Goal: Information Seeking & Learning: Learn about a topic

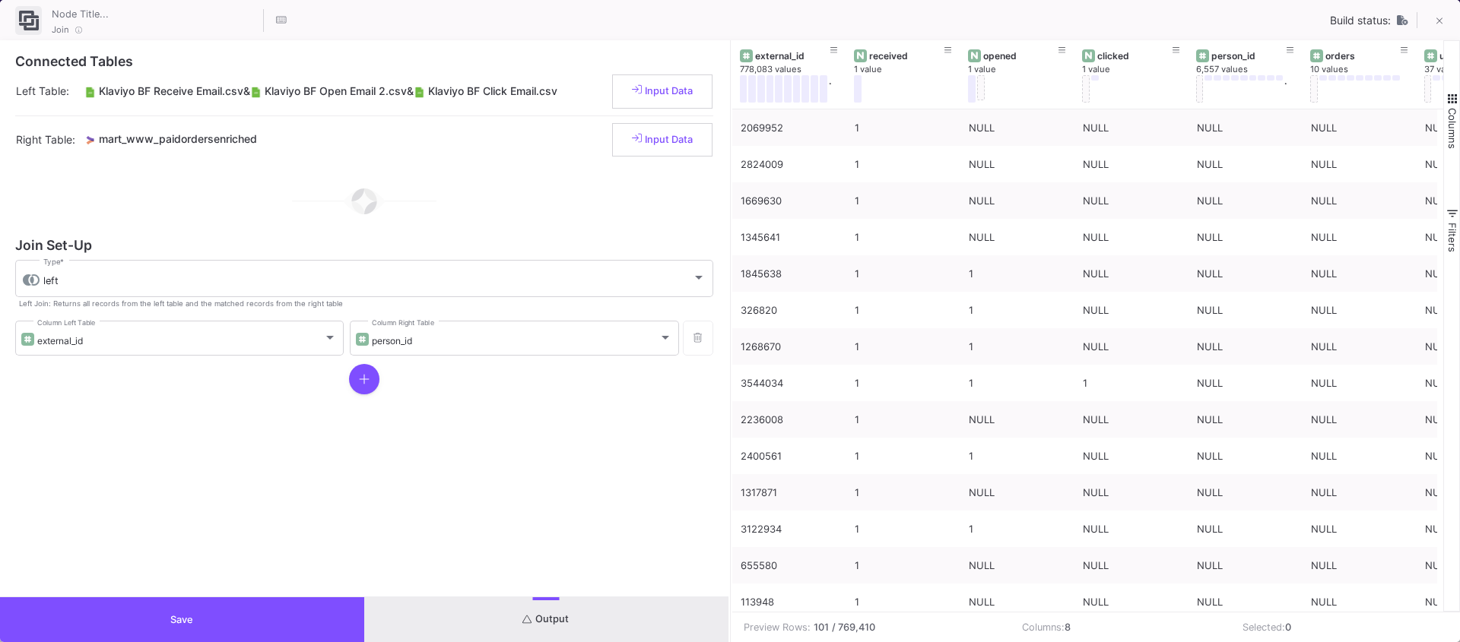
scroll to position [789, 0]
click at [225, 623] on button "Save" at bounding box center [182, 620] width 364 height 45
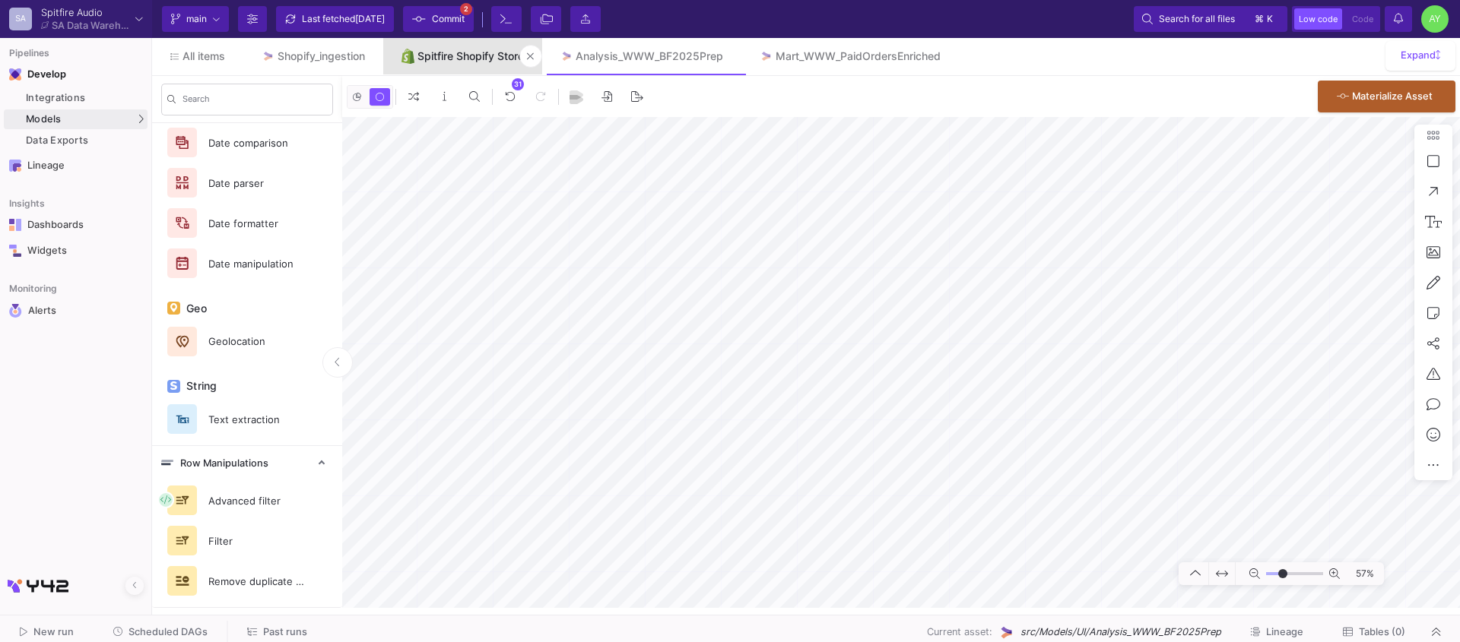
click at [467, 71] on link "Spitfire Shopify Store" at bounding box center [462, 56] width 159 height 36
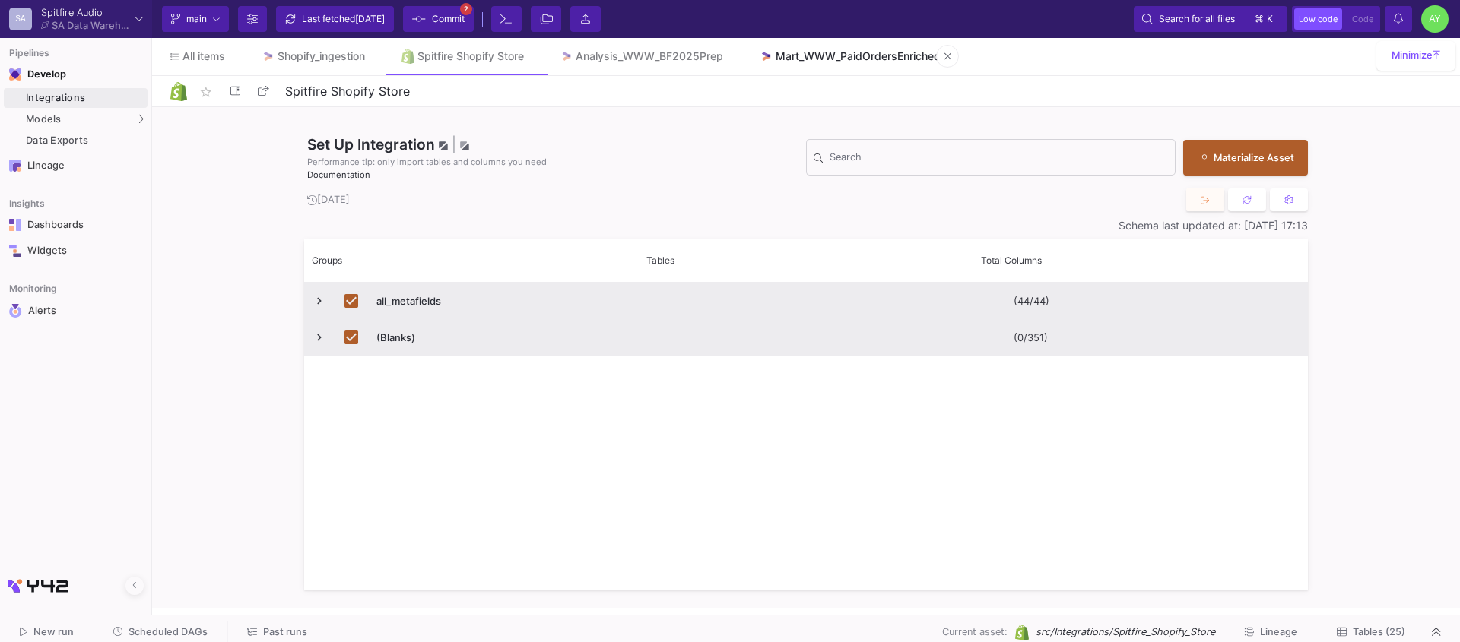
click at [845, 66] on link "Mart_WWW_PaidOrdersEnriched" at bounding box center [849, 56] width 217 height 36
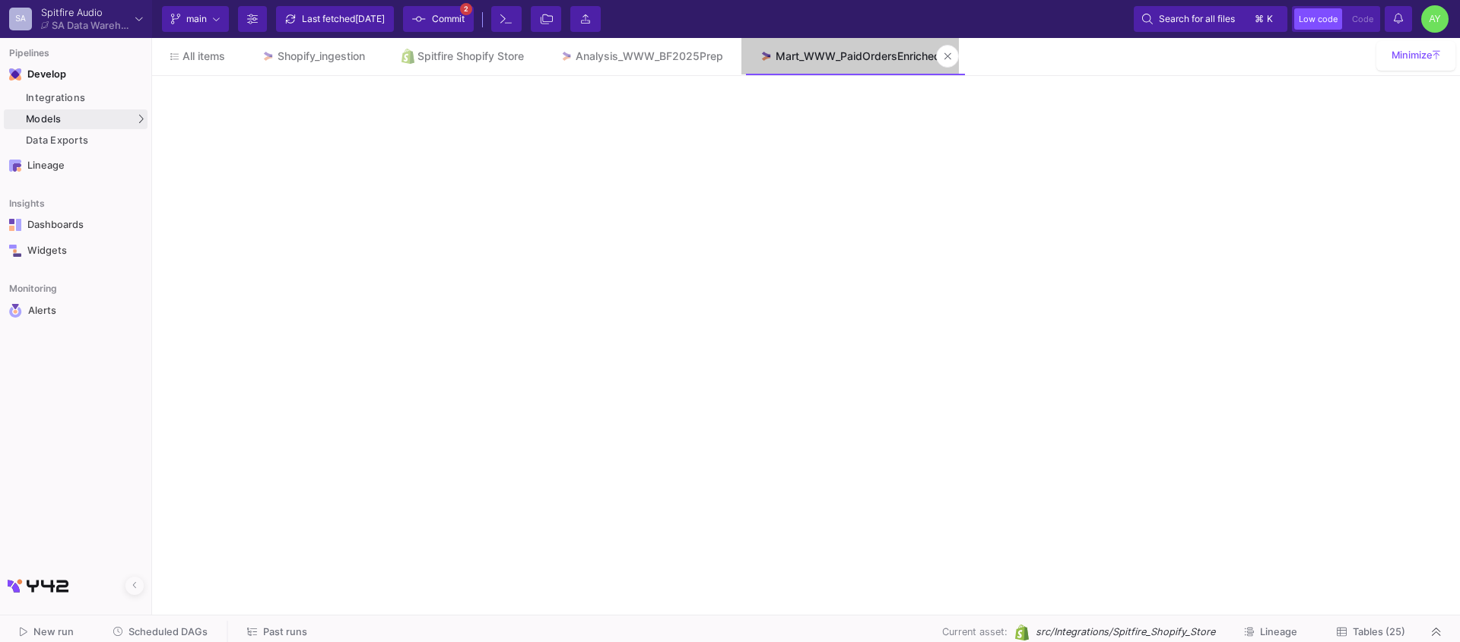
click at [847, 63] on link "Mart_WWW_PaidOrdersEnriched" at bounding box center [849, 56] width 217 height 36
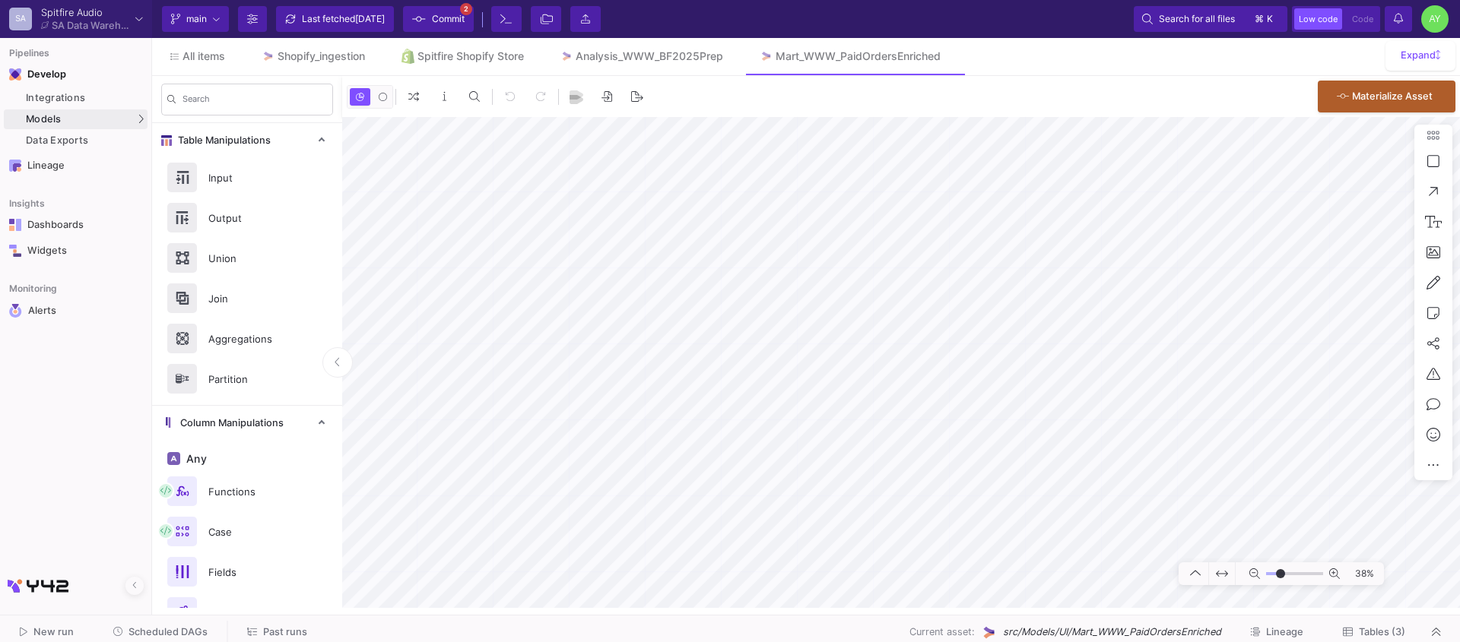
type input "-12"
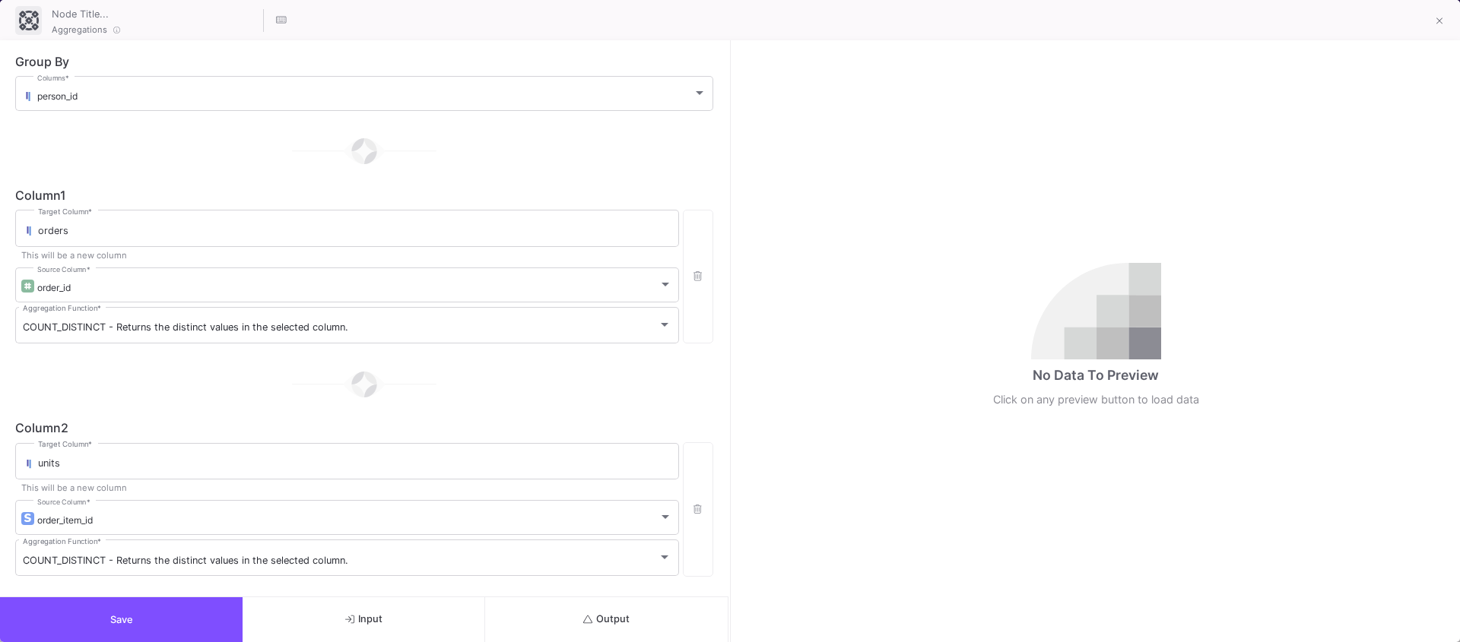
click at [210, 598] on button "Save" at bounding box center [121, 620] width 243 height 45
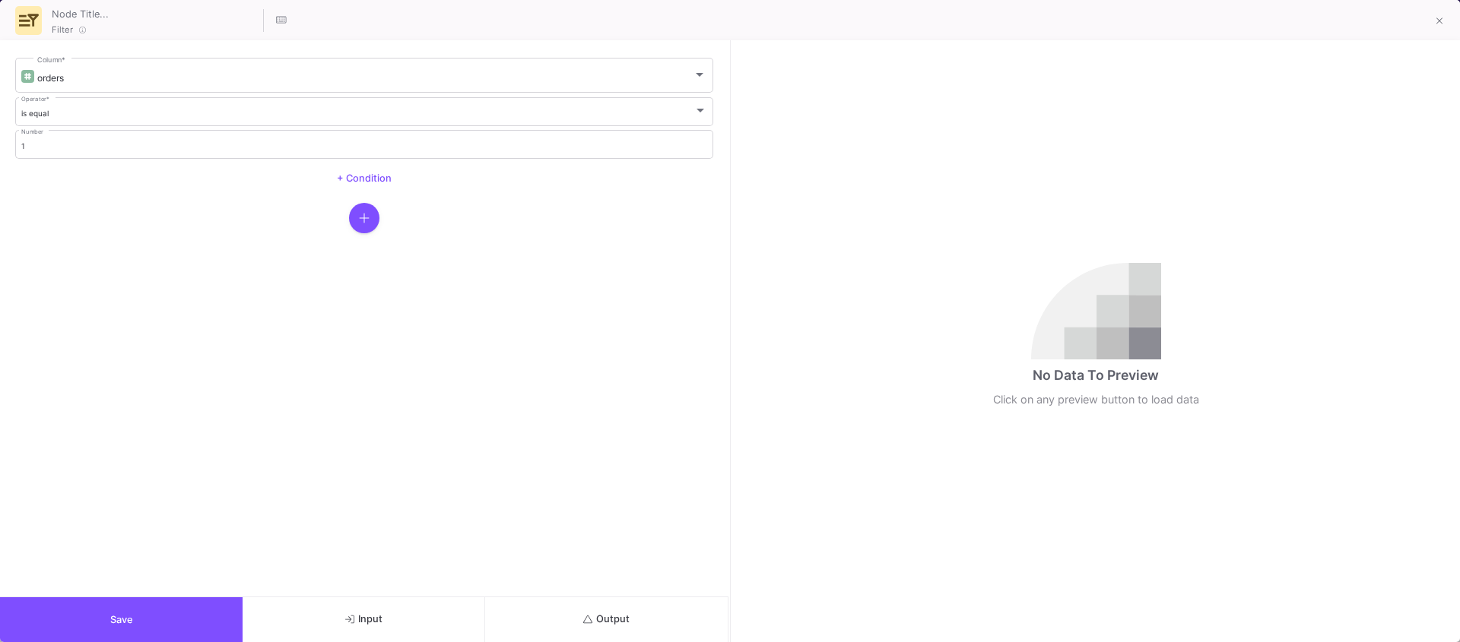
click at [588, 615] on icon "submit" at bounding box center [588, 620] width 10 height 10
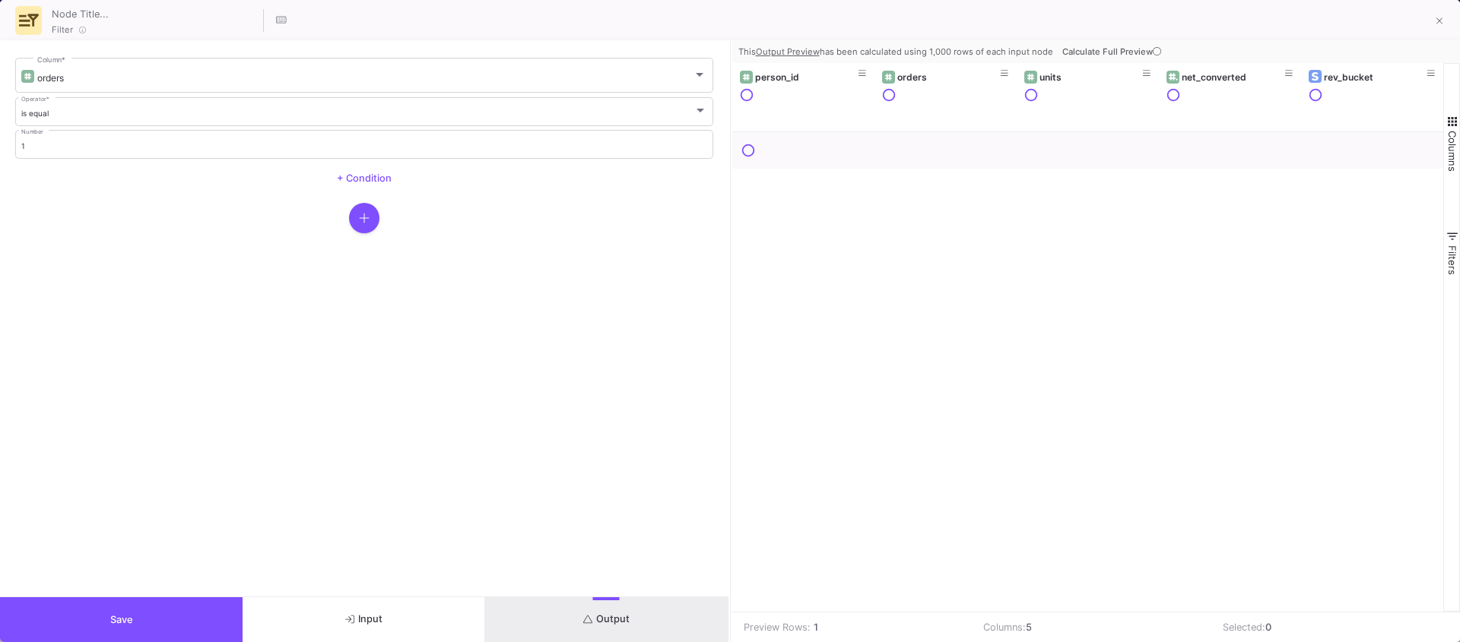
click at [1115, 57] on button "Calculate Full Preview" at bounding box center [1113, 51] width 108 height 23
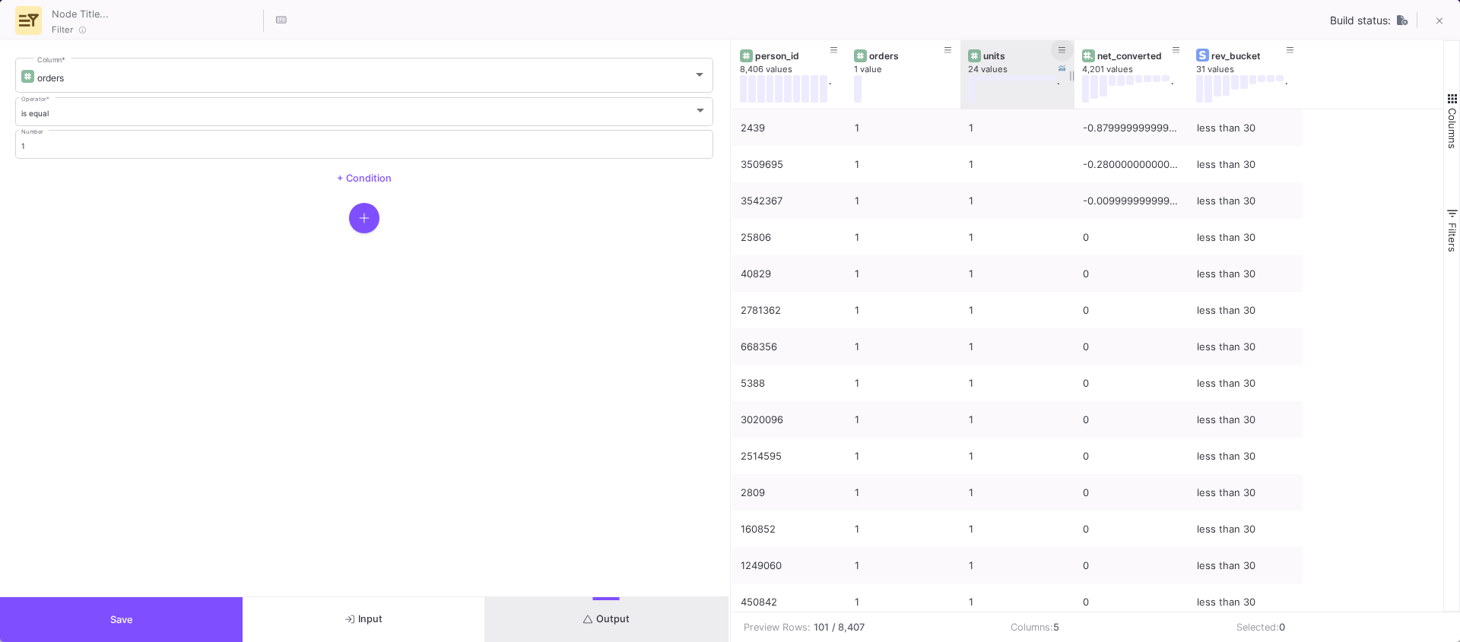
click at [1064, 48] on icon at bounding box center [1062, 50] width 8 height 8
click at [944, 11] on div "Filter Build status:" at bounding box center [730, 20] width 1460 height 40
click at [1064, 67] on icon at bounding box center [1062, 69] width 8 height 8
